Goal: Check status: Check status

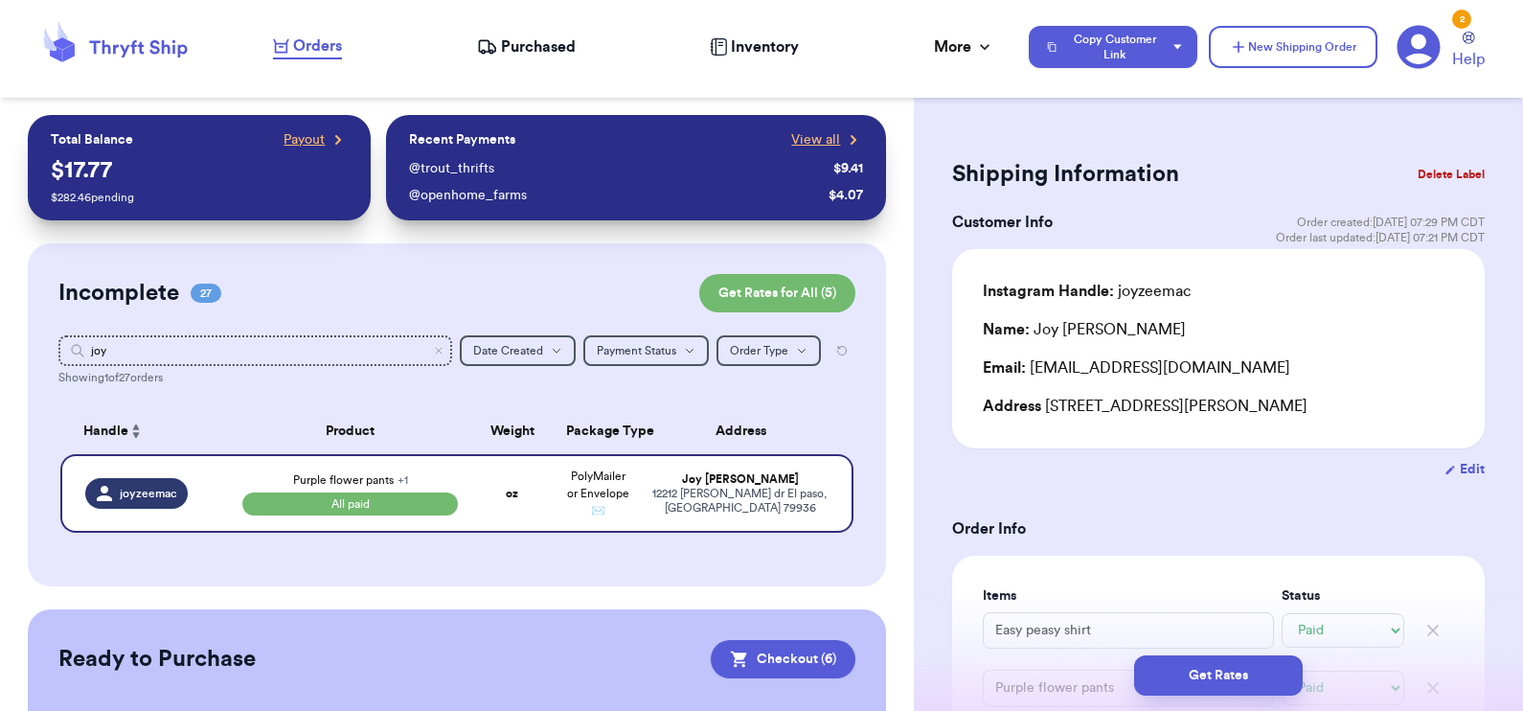
select select "paid"
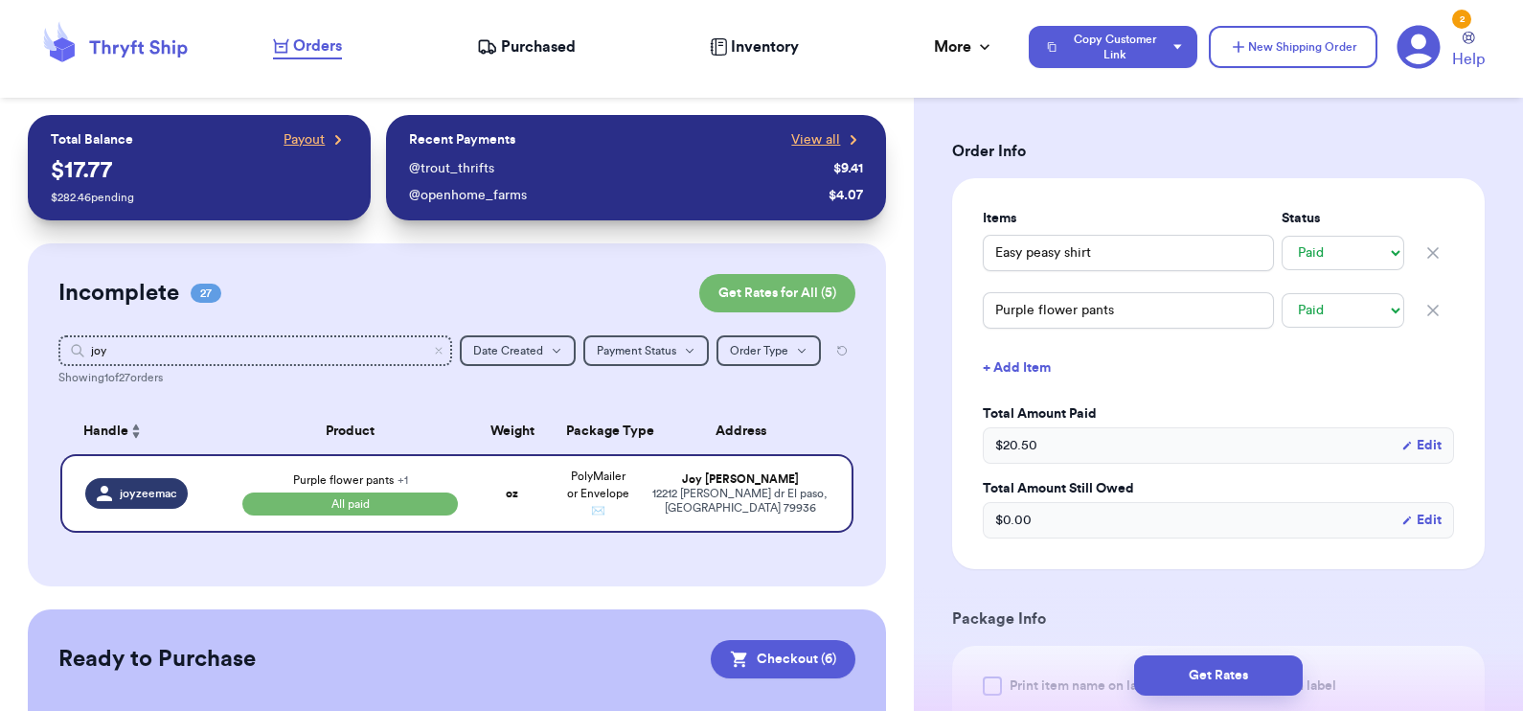
click at [535, 45] on span "Purchased" at bounding box center [538, 46] width 75 height 23
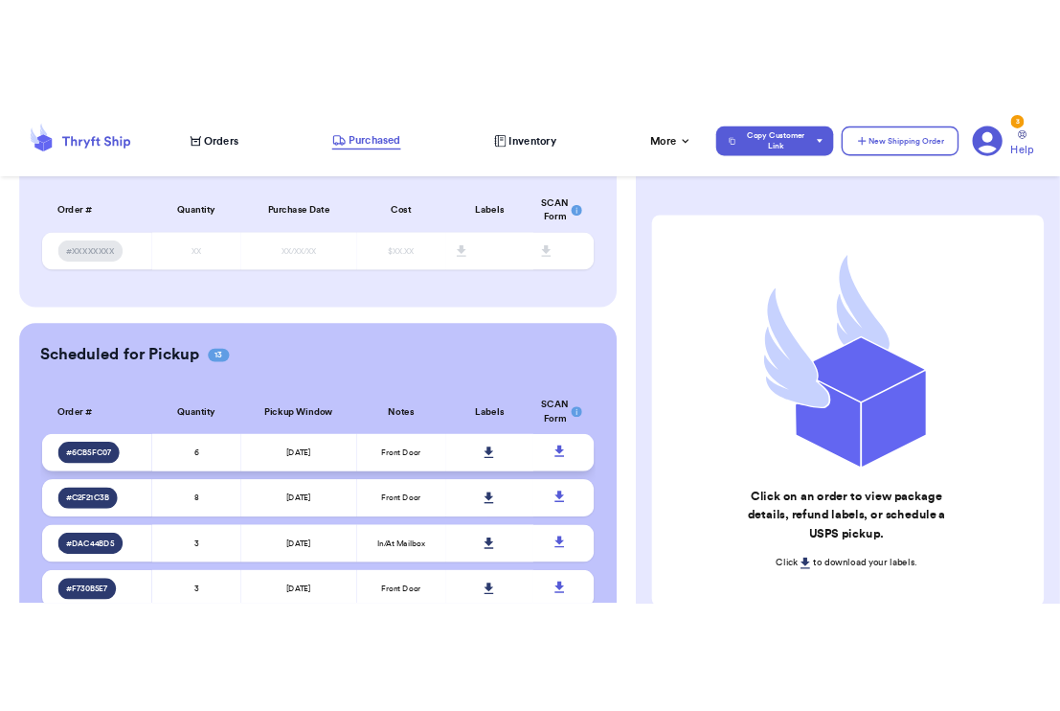
scroll to position [139, 0]
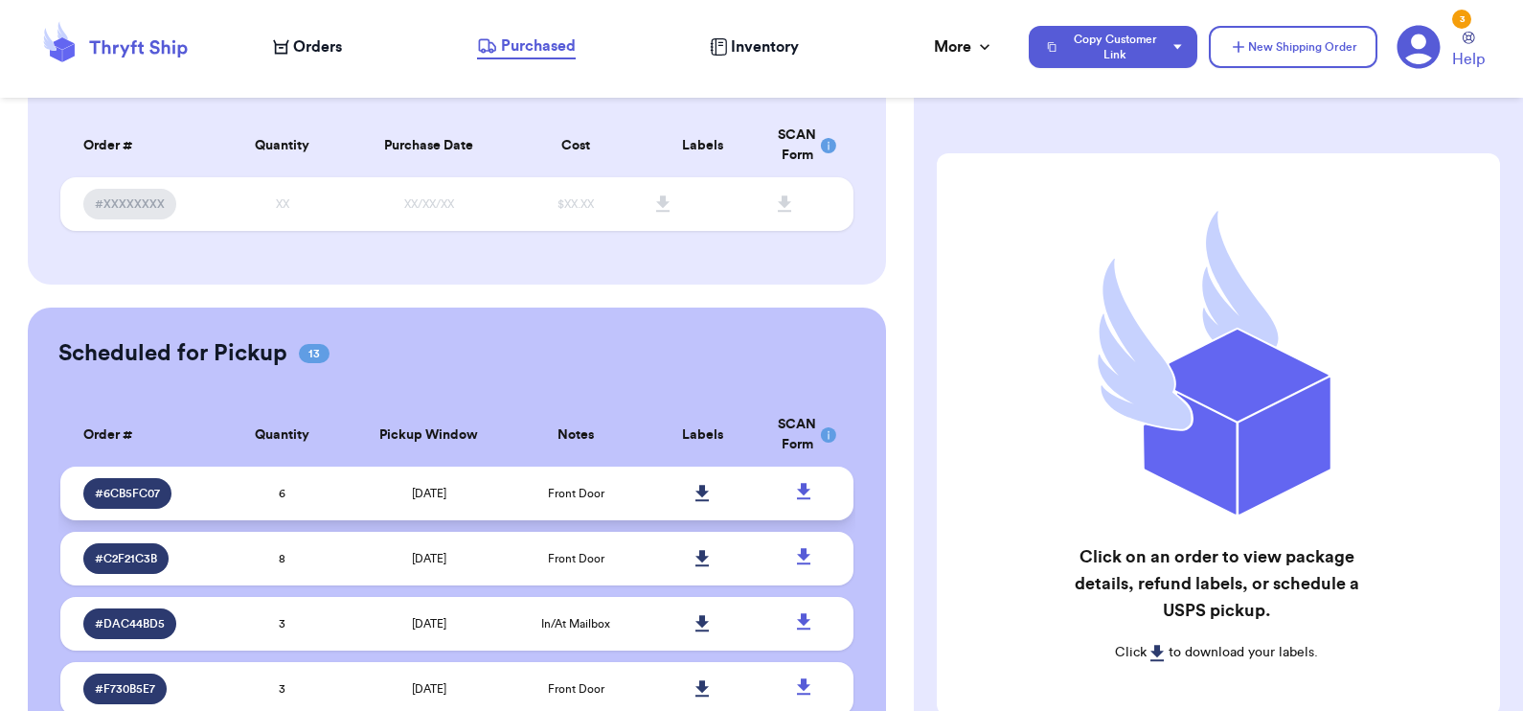
click at [695, 488] on icon at bounding box center [701, 493] width 13 height 16
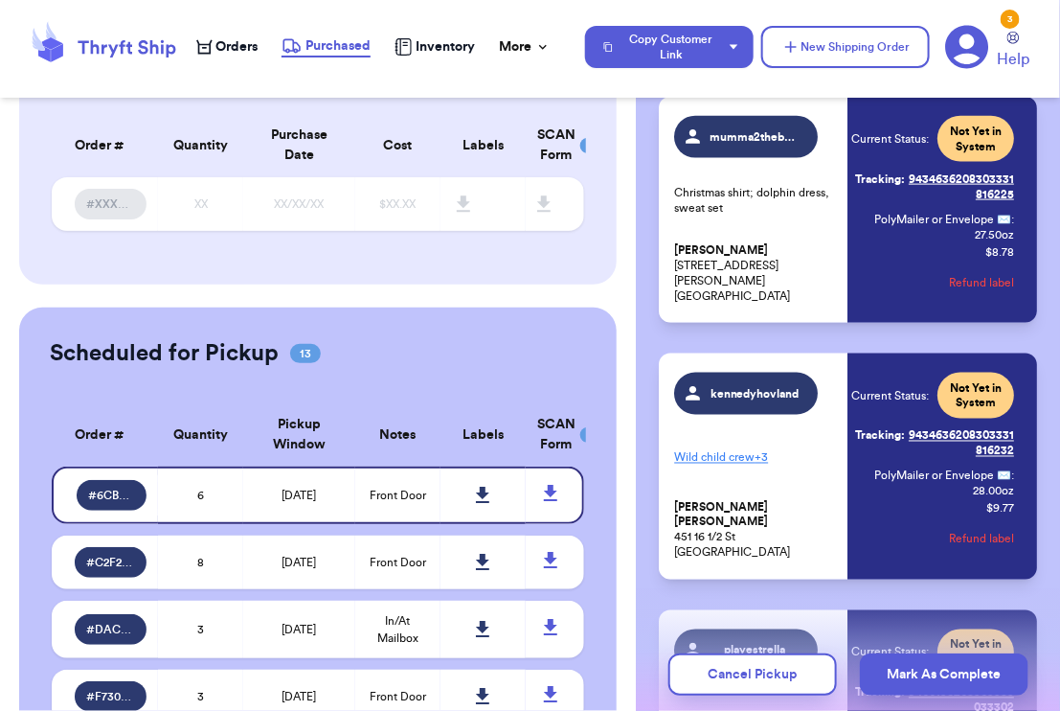
scroll to position [1283, 0]
